Goal: Task Accomplishment & Management: Manage account settings

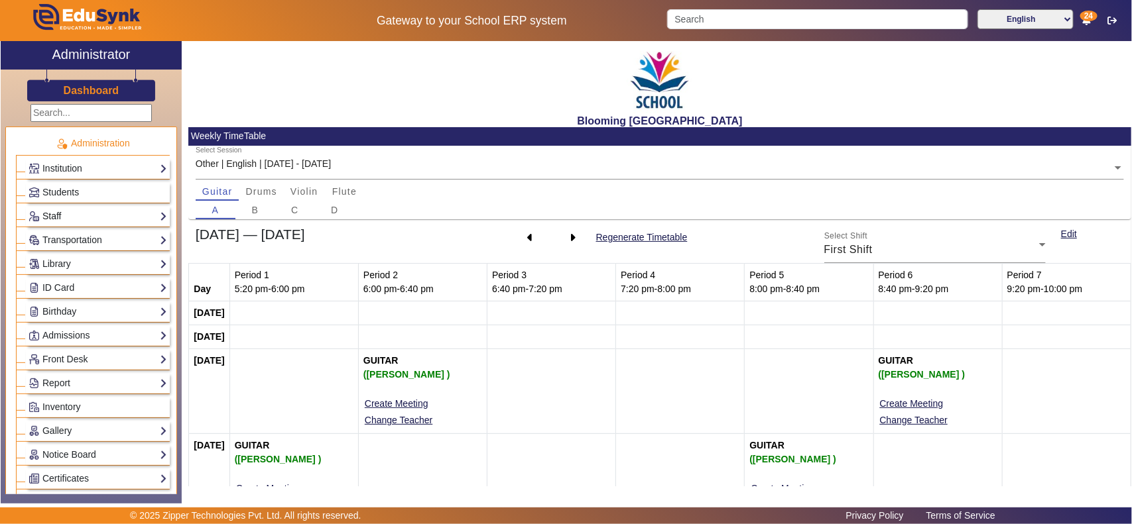
click at [58, 214] on link "Staff" at bounding box center [98, 216] width 139 height 15
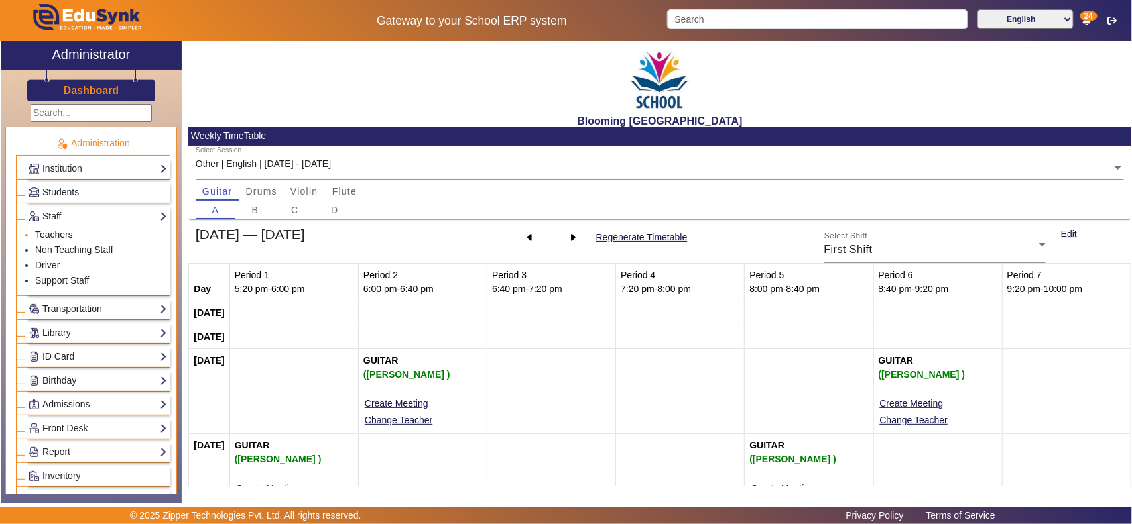
click at [65, 231] on link "Teachers" at bounding box center [54, 234] width 38 height 11
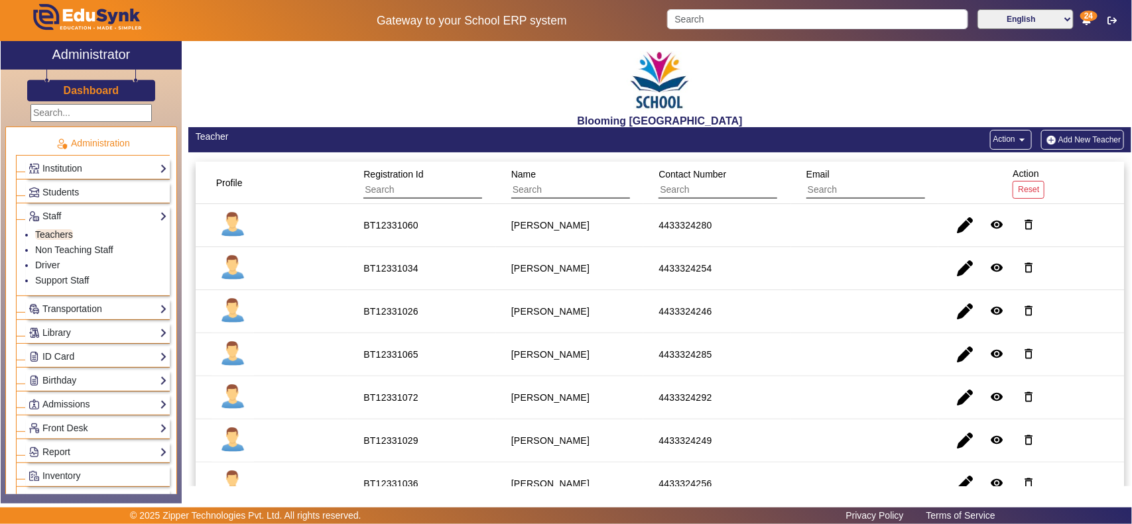
click at [995, 141] on button "Action arrow_drop_down" at bounding box center [1011, 140] width 42 height 20
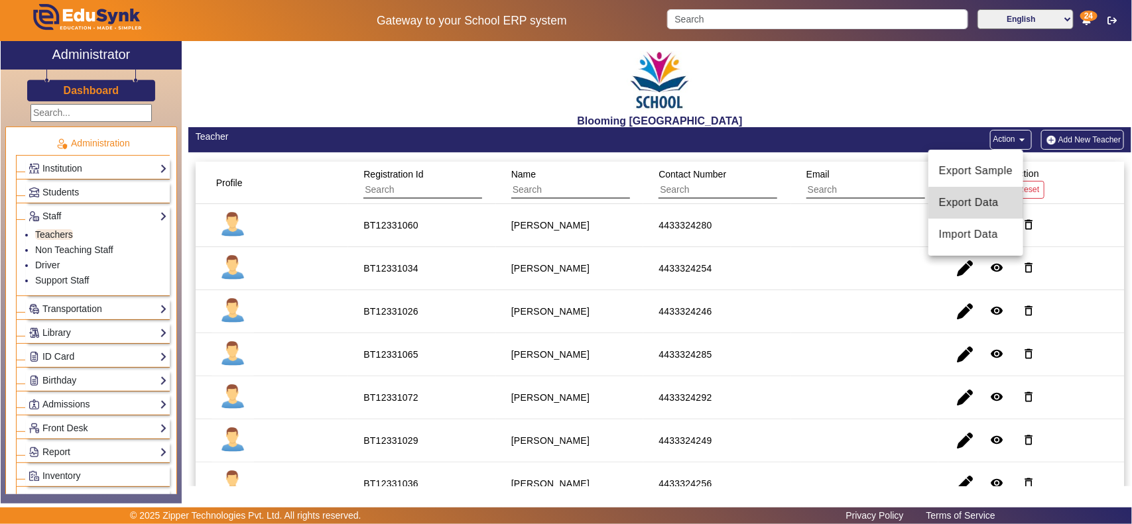
click at [986, 204] on span "Export Data" at bounding box center [976, 203] width 74 height 16
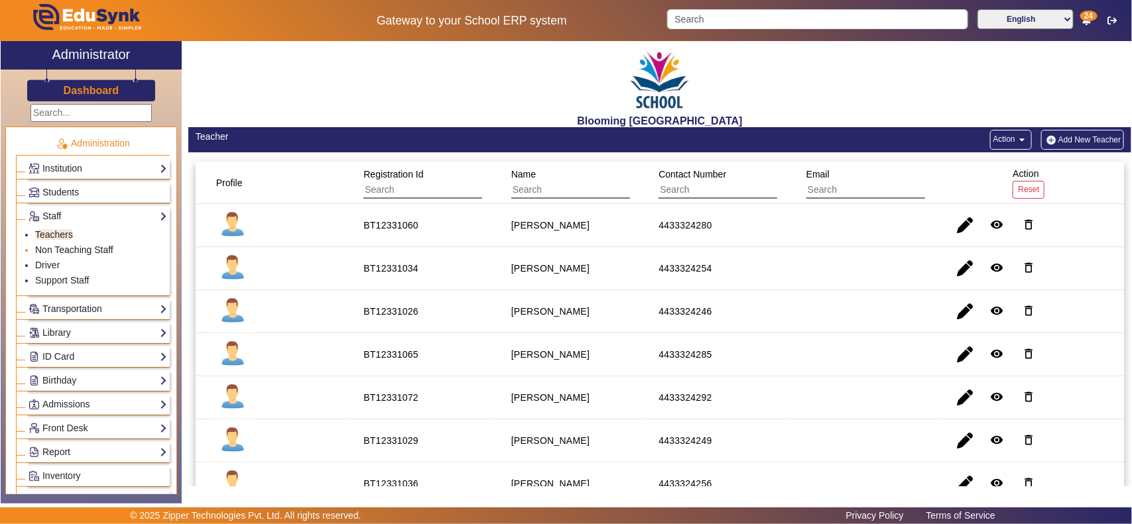
click at [64, 252] on link "Non Teaching Staff" at bounding box center [74, 250] width 78 height 11
click at [997, 143] on mat-icon "arrow_drop_down" at bounding box center [1003, 139] width 13 height 13
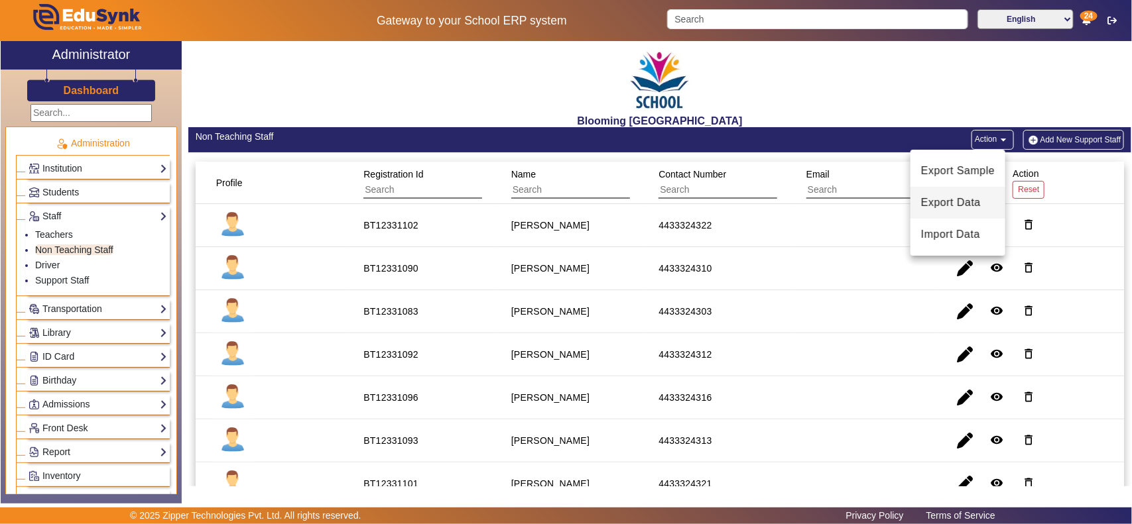
click at [973, 196] on span "Export Data" at bounding box center [958, 203] width 74 height 16
click at [67, 192] on span "Students" at bounding box center [60, 192] width 36 height 11
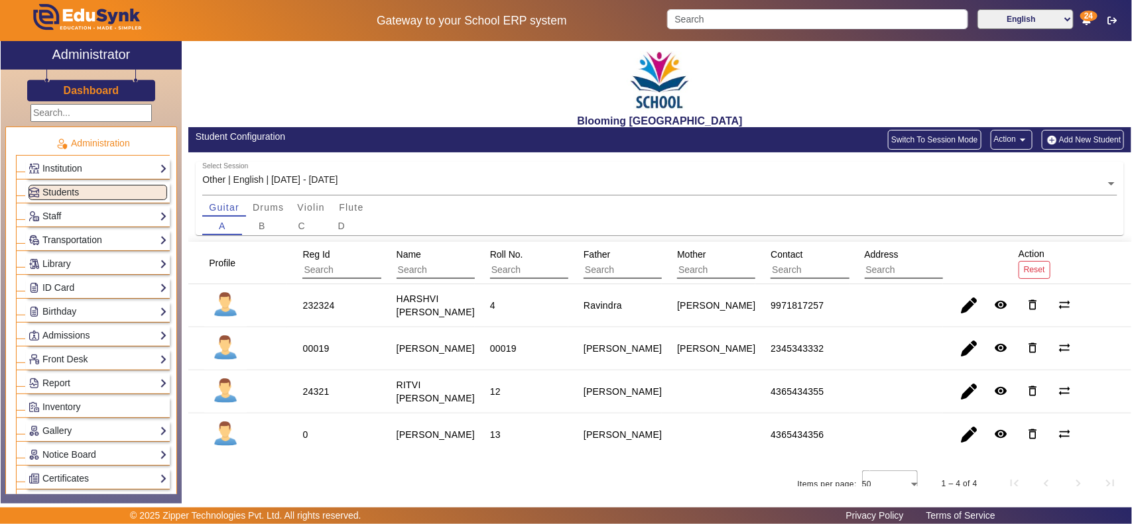
click at [992, 134] on button "Action arrow_drop_down" at bounding box center [1012, 140] width 42 height 20
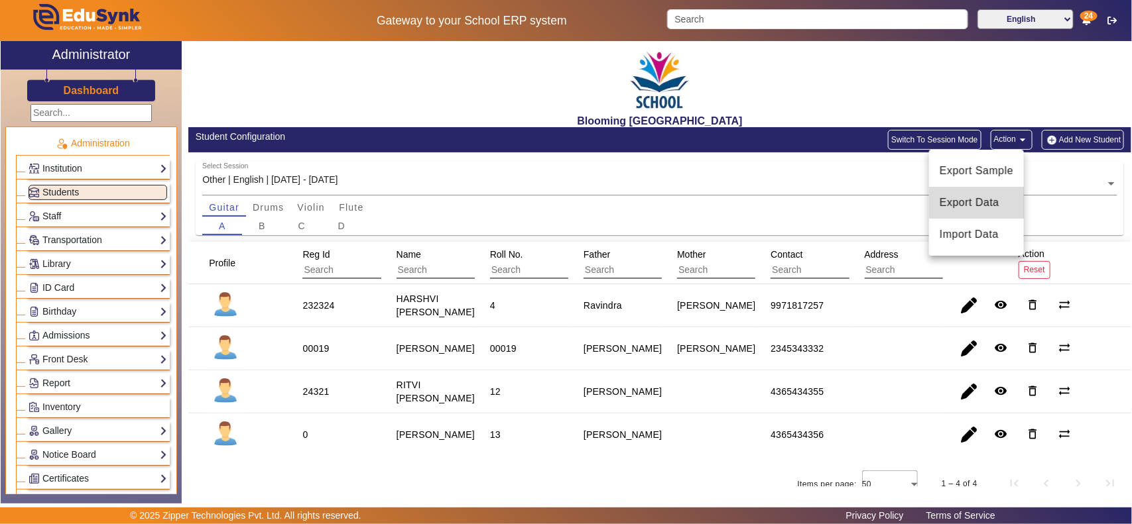
click at [985, 204] on span "Export Data" at bounding box center [976, 203] width 74 height 16
